Goal: Use online tool/utility

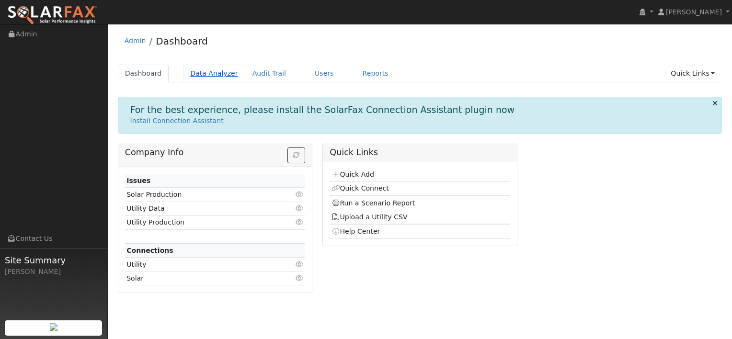
click at [204, 74] on link "Data Analyzer" at bounding box center [214, 74] width 62 height 18
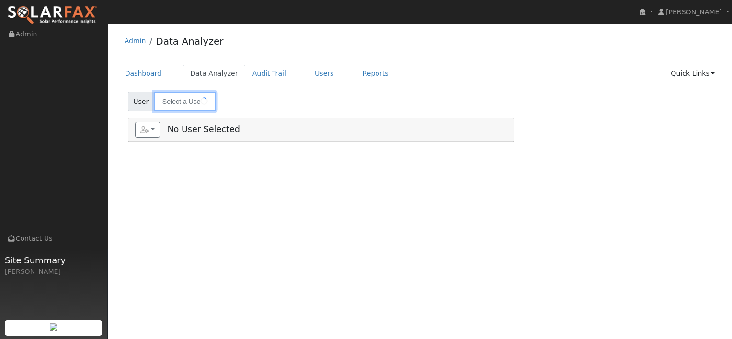
type input "Guy Fasanaro"
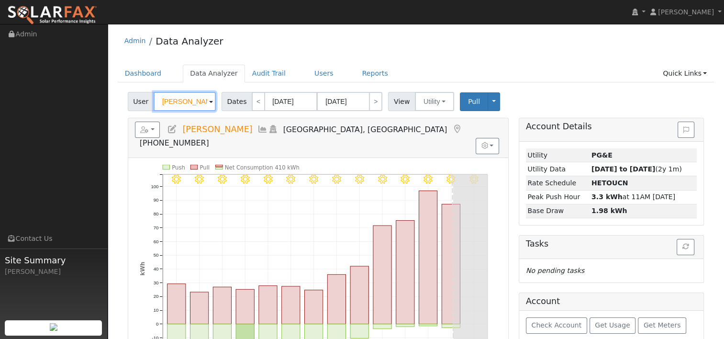
drag, startPoint x: 201, startPoint y: 102, endPoint x: 142, endPoint y: 104, distance: 59.4
click at [144, 104] on div "User Guy Fasanaro" at bounding box center [173, 101] width 91 height 19
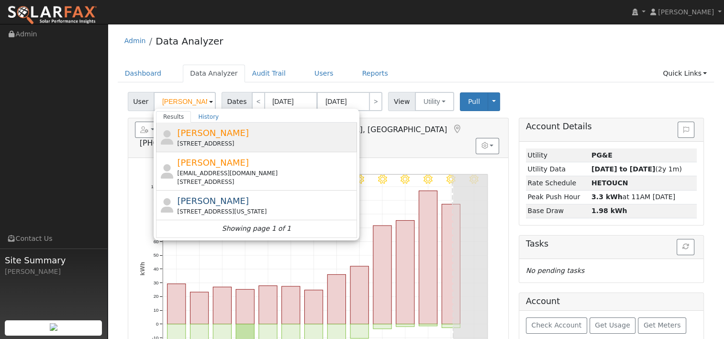
click at [216, 135] on span "Lisa Blanco" at bounding box center [213, 133] width 72 height 10
type input "Lisa Blanco"
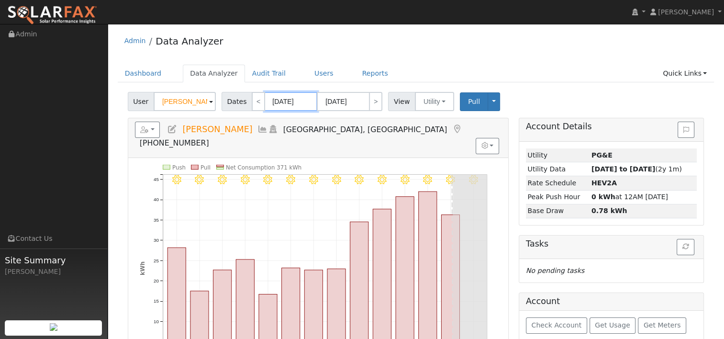
click at [300, 103] on input "07/29/2025" at bounding box center [291, 101] width 53 height 19
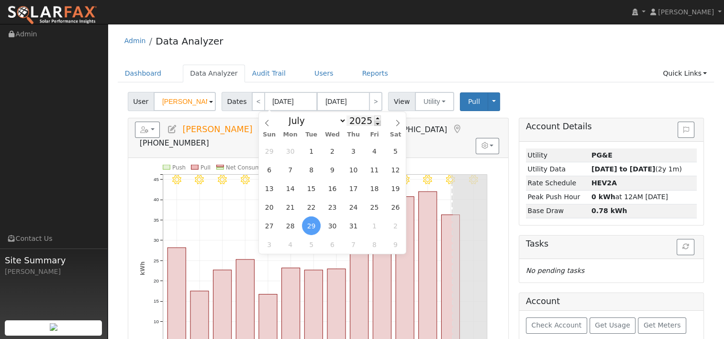
click at [374, 125] on span at bounding box center [377, 123] width 7 height 5
type input "2024"
click at [395, 125] on span at bounding box center [398, 120] width 16 height 16
select select "7"
click at [276, 192] on span "11" at bounding box center [269, 188] width 19 height 19
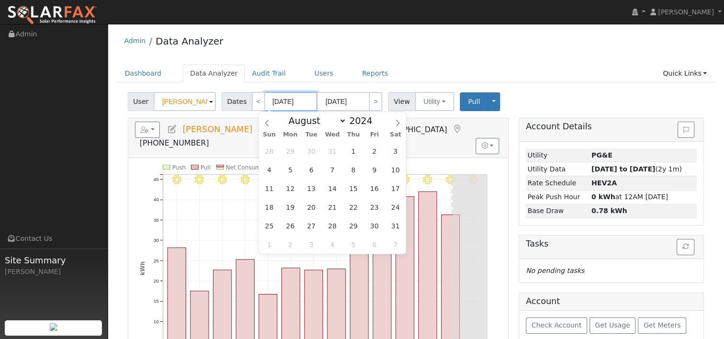
type input "08/11/2024"
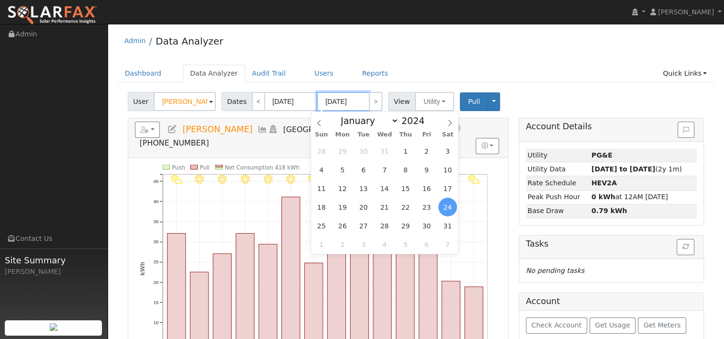
click at [350, 98] on input "08/24/2024" at bounding box center [343, 101] width 53 height 19
click at [450, 173] on span "10" at bounding box center [448, 169] width 19 height 19
type input "08/10/2024"
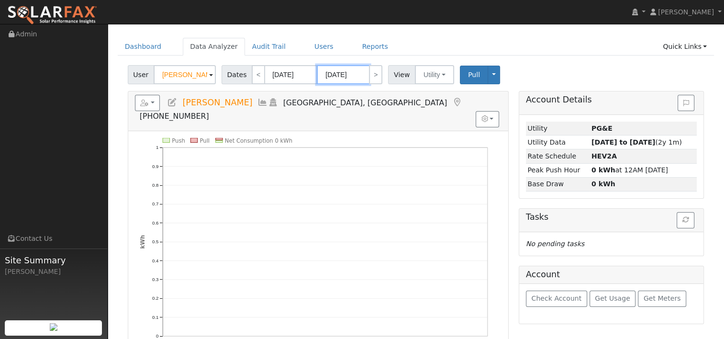
scroll to position [48, 0]
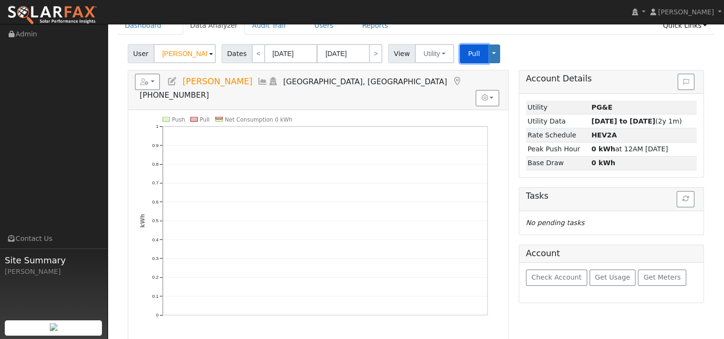
drag, startPoint x: 464, startPoint y: 52, endPoint x: 453, endPoint y: 27, distance: 27.2
click at [468, 51] on span "Pull" at bounding box center [474, 54] width 12 height 8
click at [349, 53] on input "08/10/2024" at bounding box center [343, 53] width 53 height 19
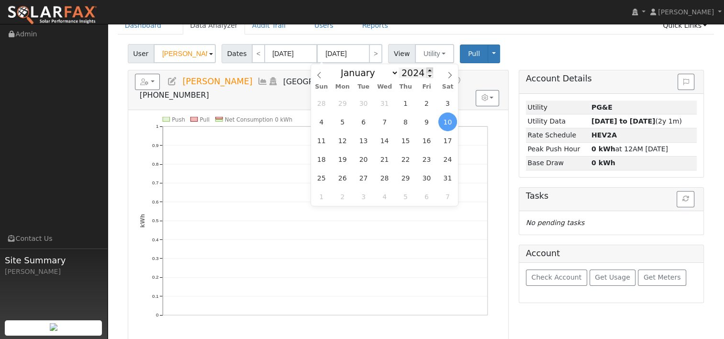
click at [427, 69] on span at bounding box center [430, 70] width 7 height 5
type input "2025"
click at [326, 141] on span "10" at bounding box center [321, 140] width 19 height 19
type input "08/10/2025"
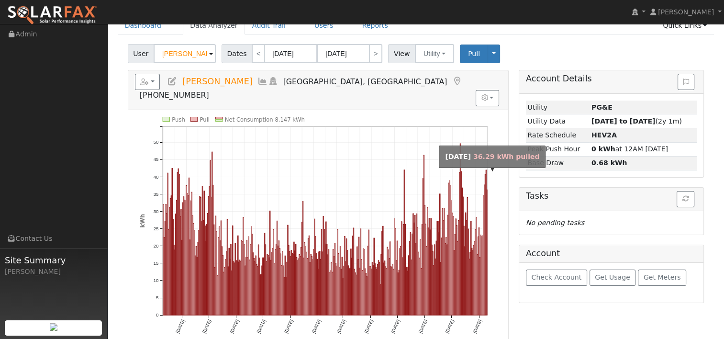
click at [487, 225] on rect "onclick=""" at bounding box center [487, 252] width 0 height 125
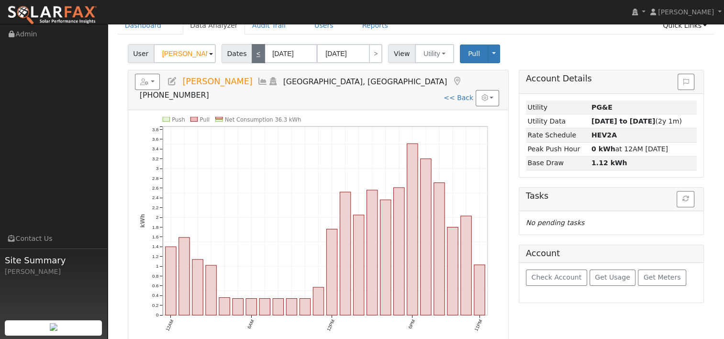
click at [254, 52] on link "<" at bounding box center [258, 53] width 13 height 19
type input "08/09/2025"
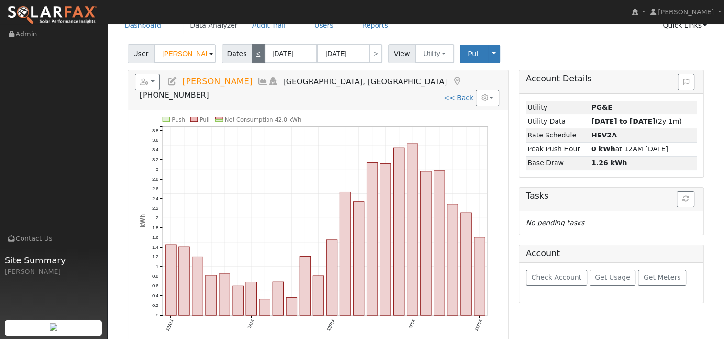
click at [252, 54] on link "<" at bounding box center [258, 53] width 13 height 19
type input "08/08/2025"
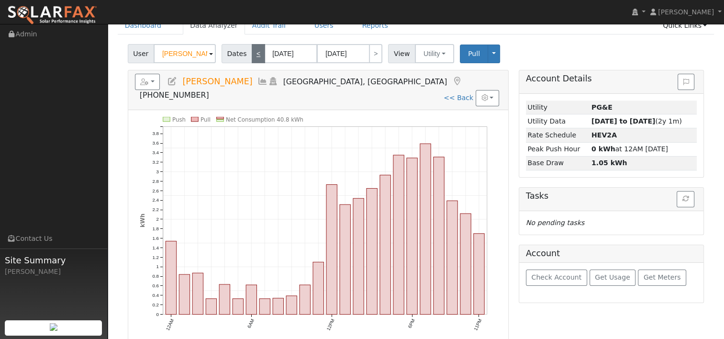
click at [252, 51] on link "<" at bounding box center [258, 53] width 13 height 19
type input "08/07/2025"
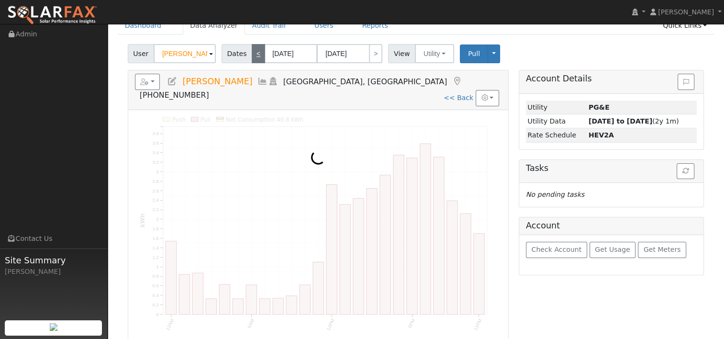
scroll to position [0, 0]
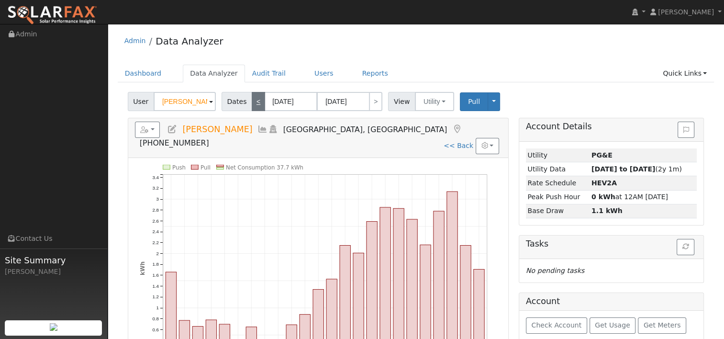
click at [251, 51] on div "Admin Data Analyzer" at bounding box center [416, 43] width 597 height 29
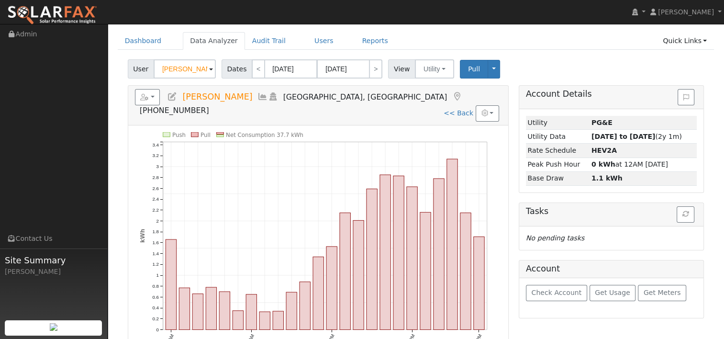
scroll to position [48, 0]
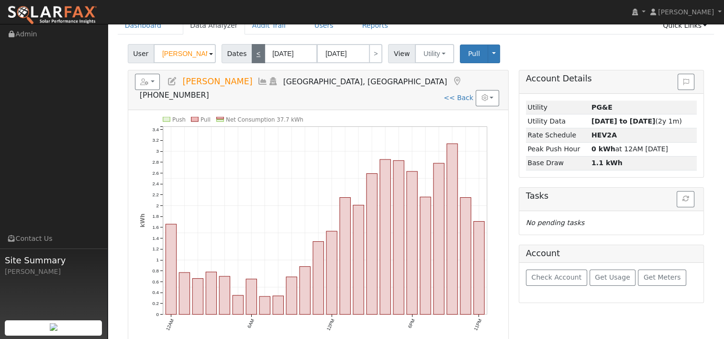
click at [252, 57] on link "<" at bounding box center [258, 53] width 13 height 19
type input "08/06/2025"
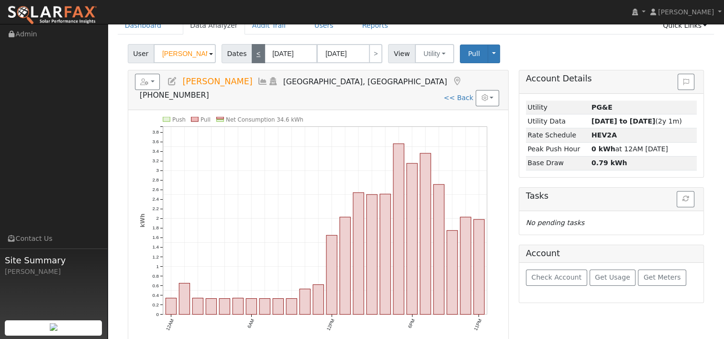
click at [255, 57] on link "<" at bounding box center [258, 53] width 13 height 19
type input "08/05/2025"
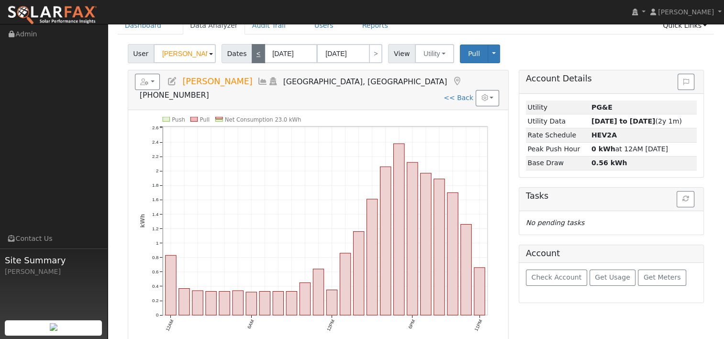
click at [255, 59] on link "<" at bounding box center [258, 53] width 13 height 19
type input "08/04/2025"
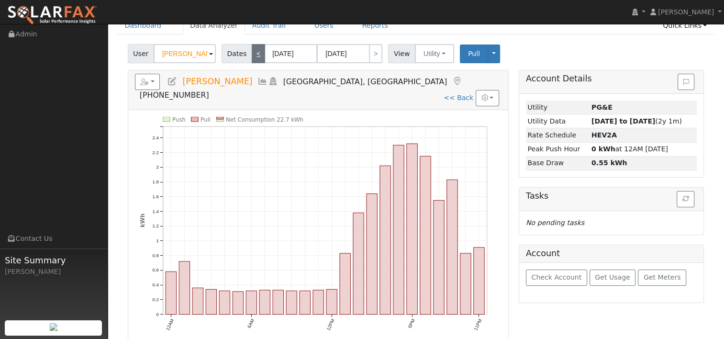
click at [256, 54] on link "<" at bounding box center [258, 53] width 13 height 19
type input "08/03/2025"
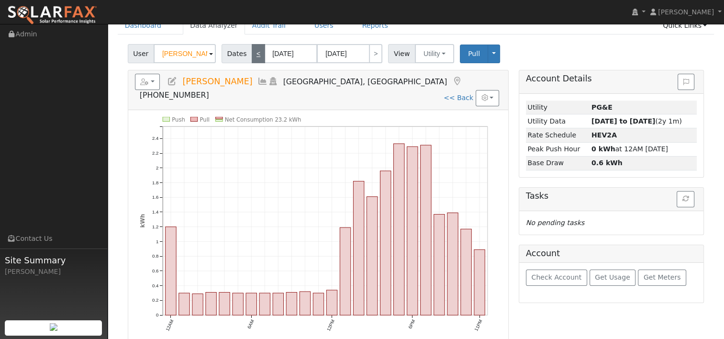
click at [253, 57] on link "<" at bounding box center [258, 53] width 13 height 19
type input "08/02/2025"
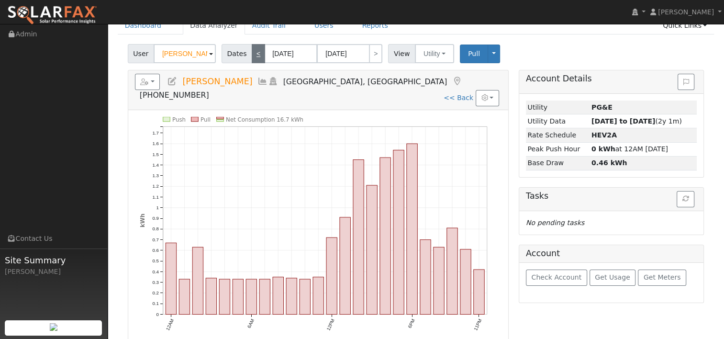
click at [256, 57] on link "<" at bounding box center [258, 53] width 13 height 19
type input "08/01/2025"
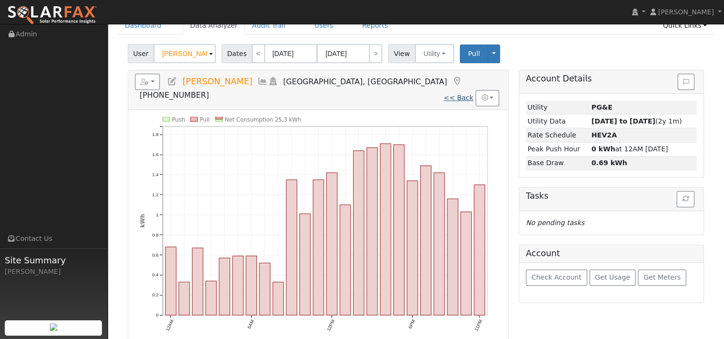
click at [462, 94] on link "<< Back" at bounding box center [459, 98] width 30 height 8
type input "08/11/2024"
type input "08/10/2025"
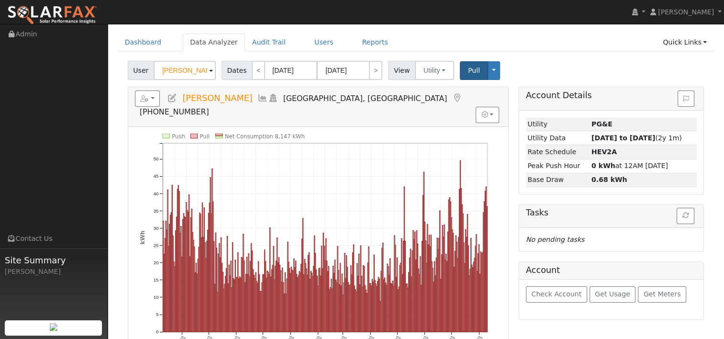
scroll to position [48, 0]
